Goal: Task Accomplishment & Management: Manage account settings

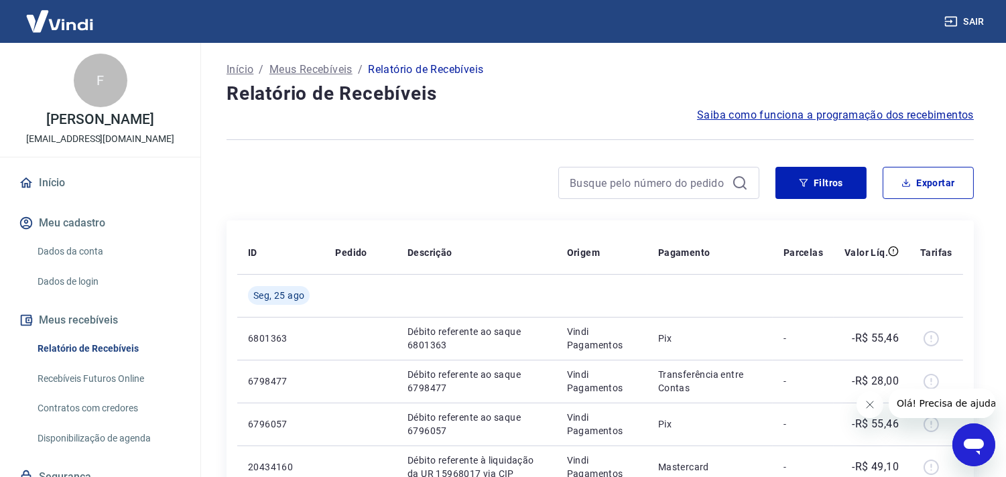
click at [406, 184] on div at bounding box center [492, 183] width 533 height 32
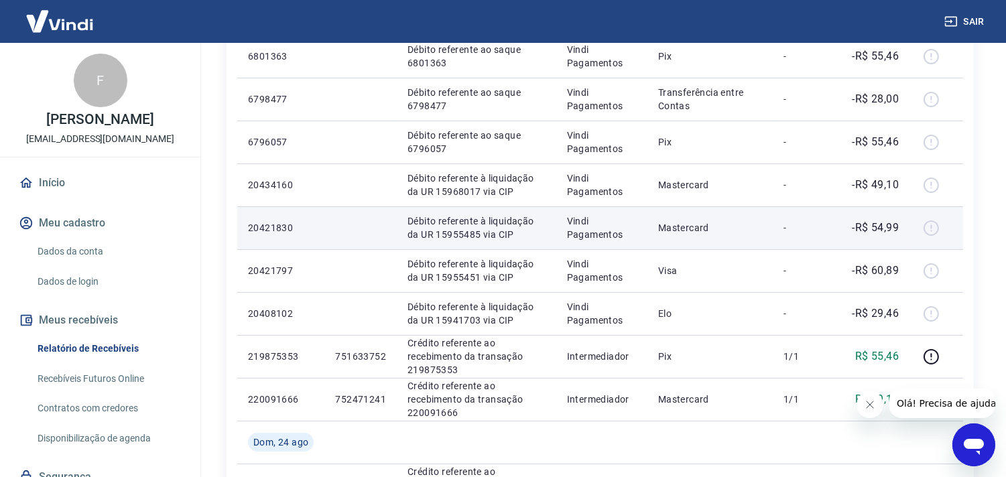
scroll to position [297, 0]
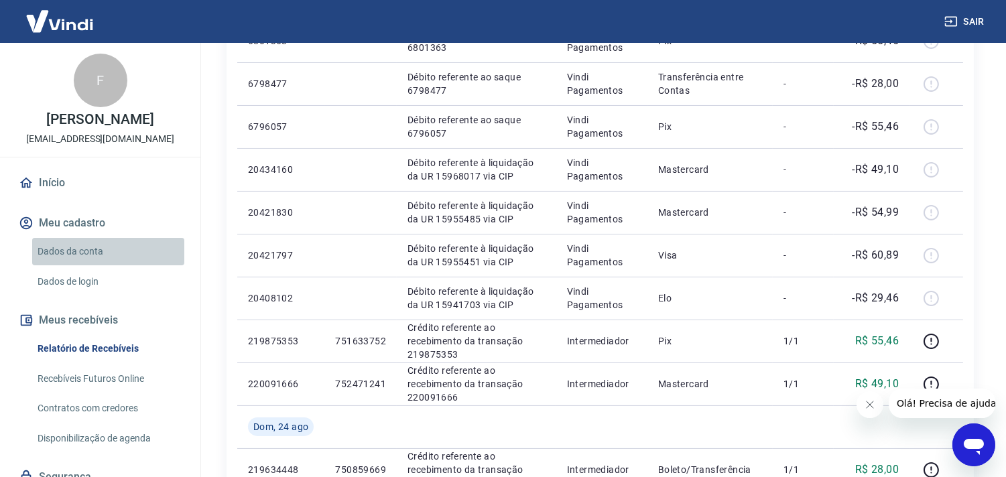
click at [115, 265] on link "Dados da conta" at bounding box center [108, 251] width 152 height 27
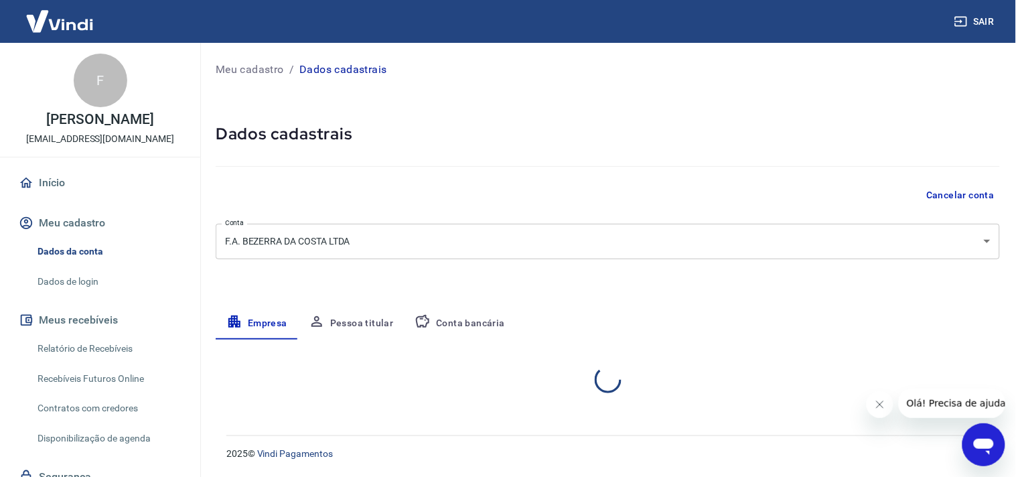
select select "PE"
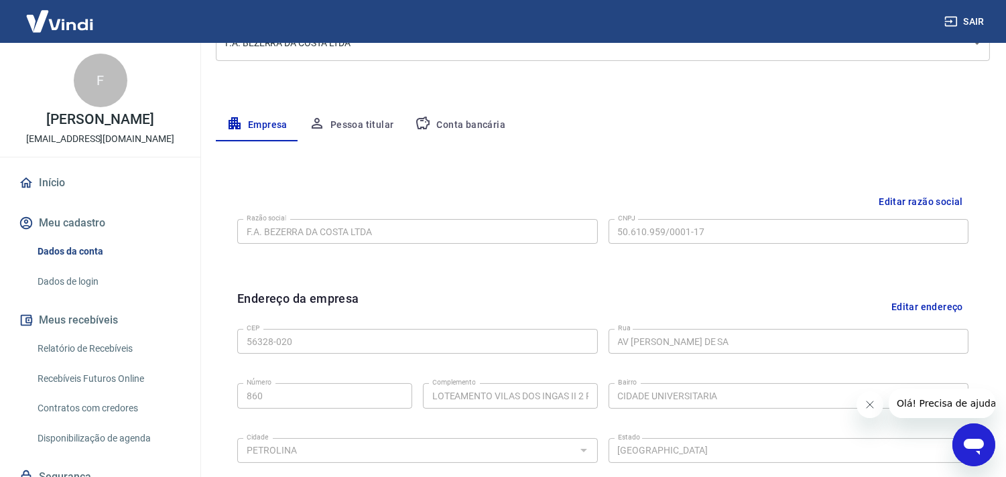
scroll to position [223, 0]
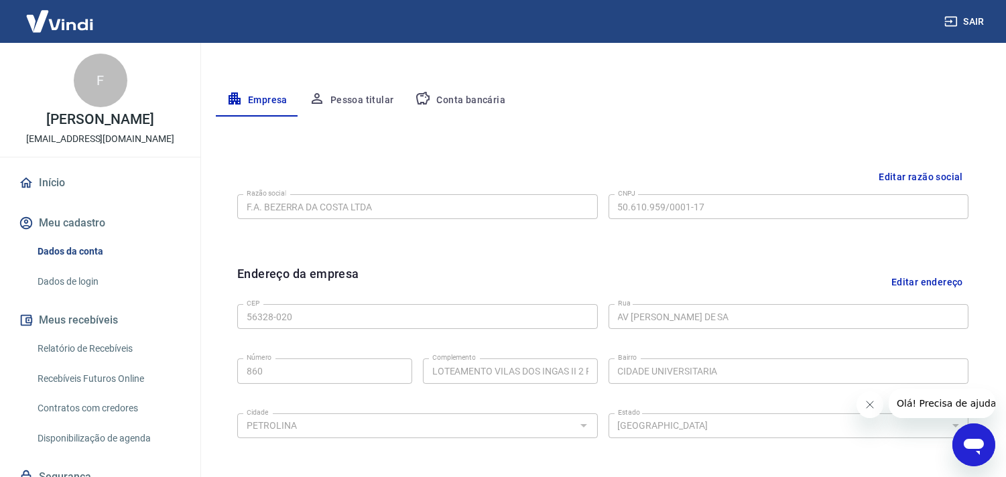
click at [483, 102] on button "Conta bancária" at bounding box center [460, 100] width 112 height 32
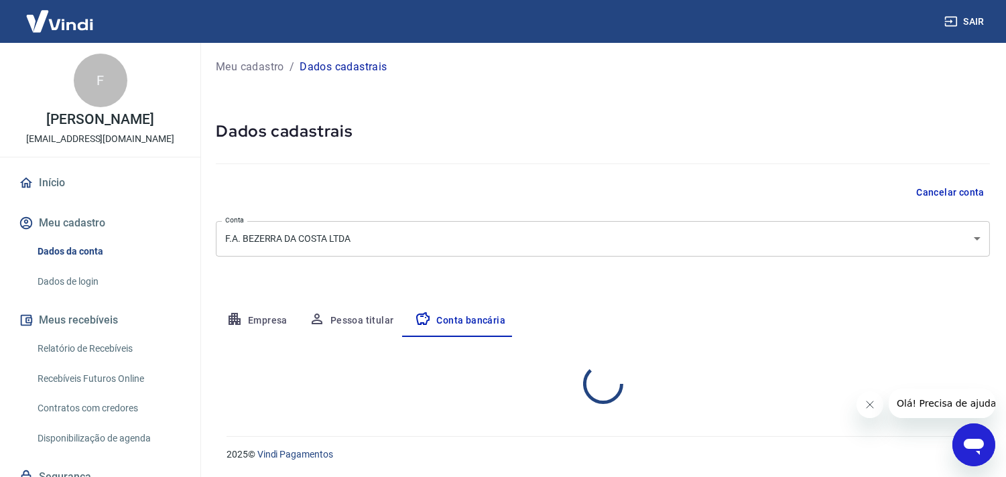
select select "1"
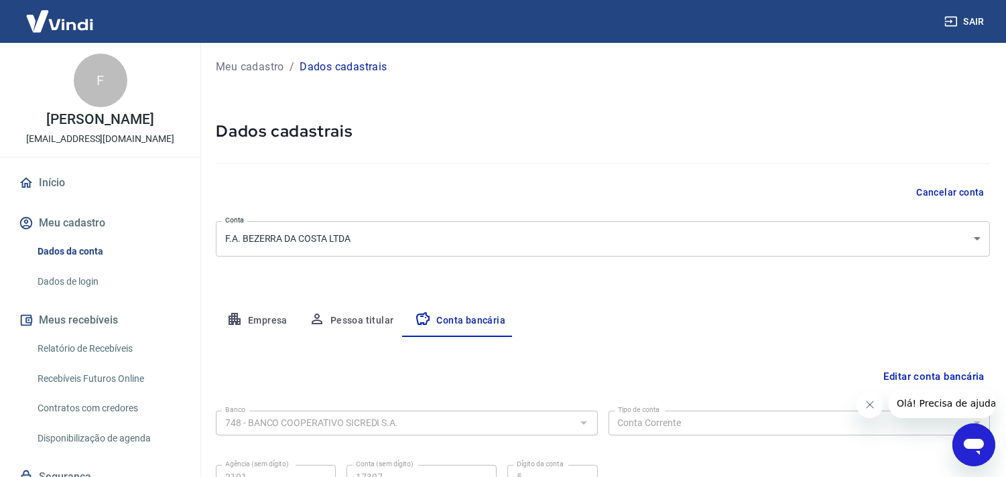
scroll to position [133, 0]
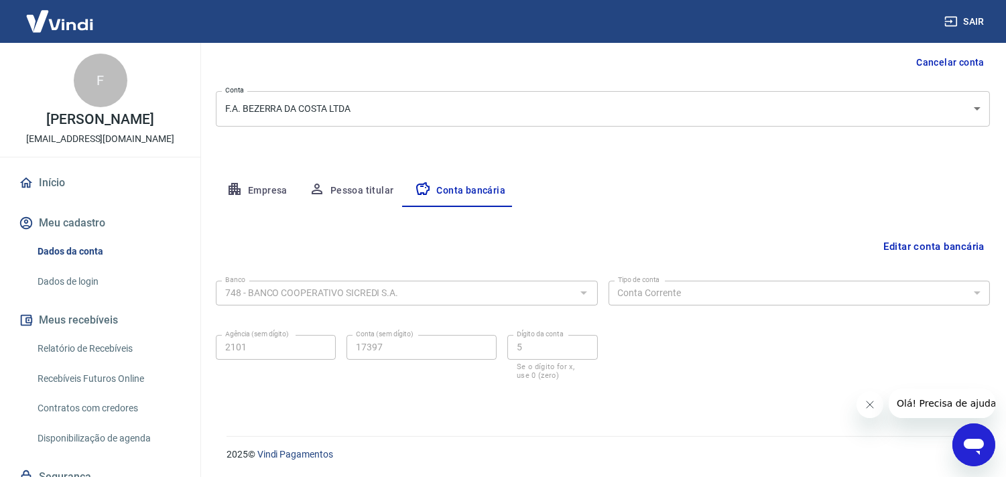
click at [260, 186] on button "Empresa" at bounding box center [257, 191] width 82 height 32
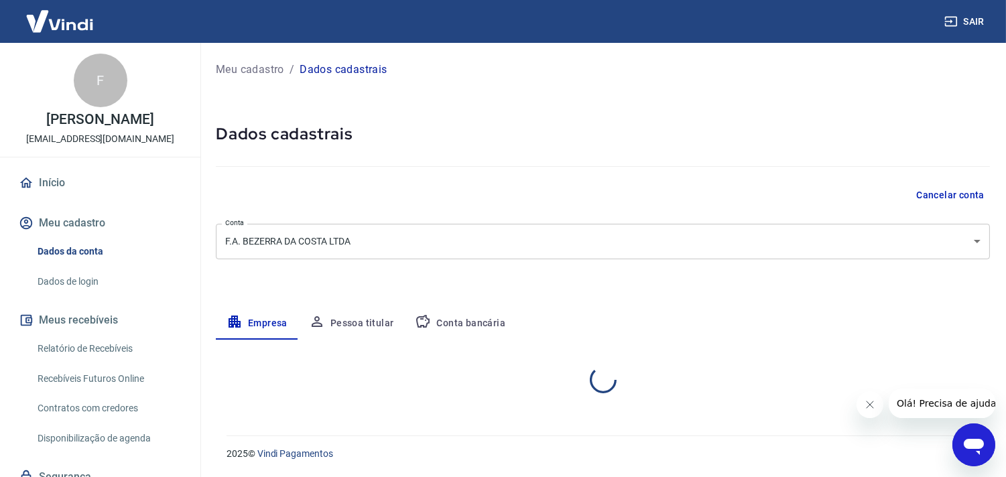
scroll to position [0, 0]
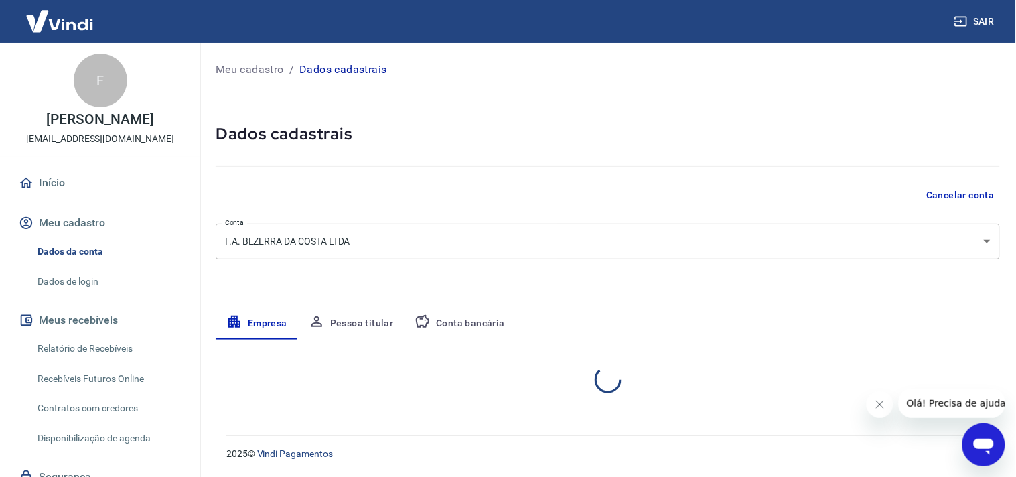
select select "PE"
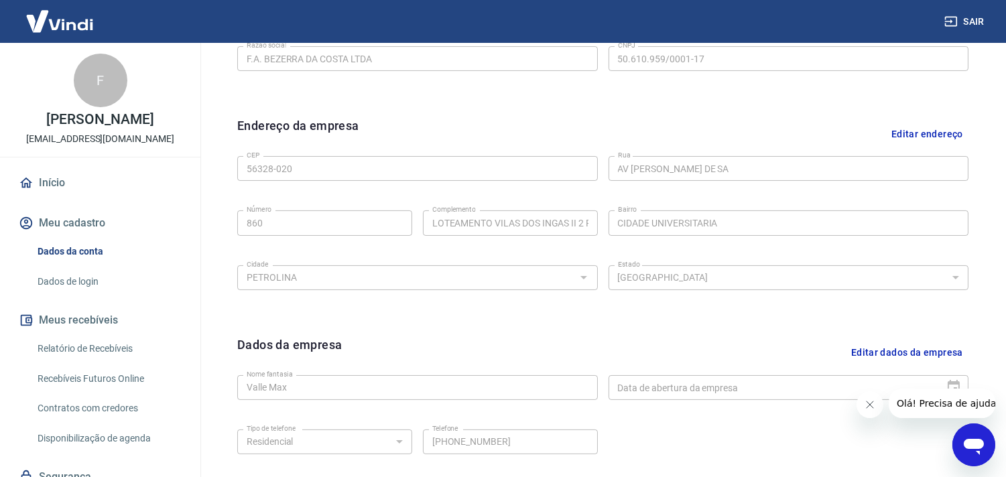
scroll to position [446, 0]
